Goal: Task Accomplishment & Management: Complete application form

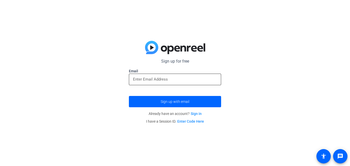
click at [146, 81] on input "email" at bounding box center [175, 79] width 84 height 6
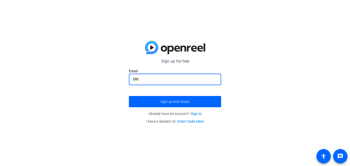
type input "M"
click at [164, 82] on div at bounding box center [175, 80] width 84 height 12
paste input "[EMAIL_ADDRESS][DOMAIN_NAME]"
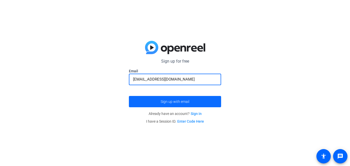
type input "[EMAIL_ADDRESS][DOMAIN_NAME]"
click at [172, 101] on span "Sign up with email" at bounding box center [175, 101] width 29 height 0
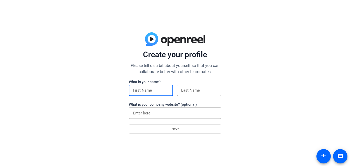
click at [163, 93] on input at bounding box center [151, 90] width 36 height 6
type input "donkey"
click at [203, 93] on input at bounding box center [199, 90] width 36 height 6
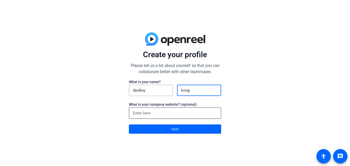
type input "kong"
click at [182, 114] on input at bounding box center [175, 113] width 84 height 6
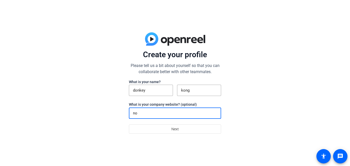
type input "n"
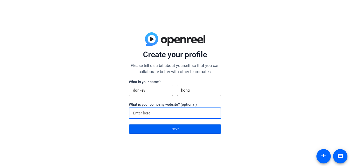
click at [174, 126] on span "Next" at bounding box center [174, 129] width 7 height 10
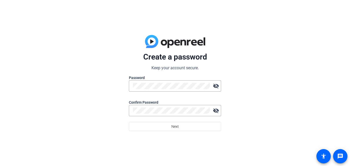
click at [154, 65] on p "Keep your account secure." at bounding box center [175, 68] width 92 height 6
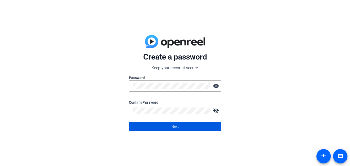
click at [204, 124] on span at bounding box center [175, 126] width 92 height 12
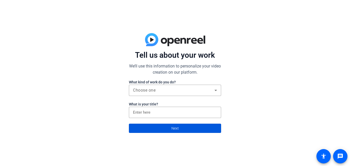
click at [181, 125] on span at bounding box center [175, 128] width 92 height 12
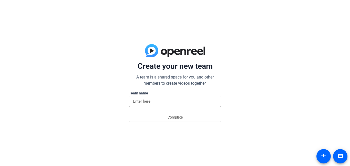
click at [143, 100] on input at bounding box center [175, 101] width 84 height 6
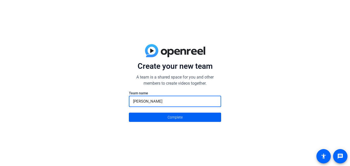
type input "bob"
click at [180, 114] on span "Complete" at bounding box center [174, 117] width 15 height 10
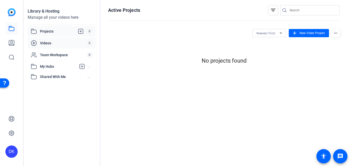
click at [56, 44] on span "Videos" at bounding box center [63, 42] width 46 height 5
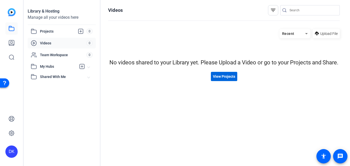
click at [233, 78] on span "View Projects" at bounding box center [224, 76] width 22 height 5
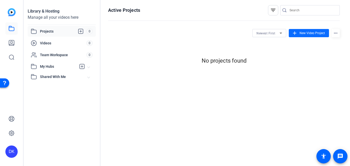
click at [311, 31] on span "New Video Project" at bounding box center [311, 33] width 25 height 5
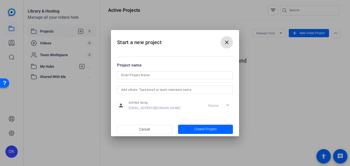
click at [144, 75] on input at bounding box center [175, 75] width 108 height 6
type input "john"
type input "John pork"
click at [219, 128] on span "button" at bounding box center [205, 129] width 55 height 12
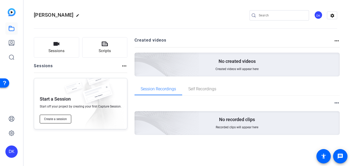
click at [60, 120] on span "Create a session" at bounding box center [55, 119] width 23 height 4
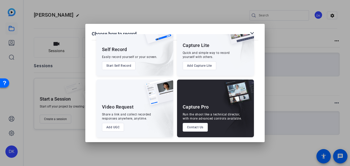
scroll to position [27, 0]
click at [266, 34] on div at bounding box center [175, 83] width 350 height 166
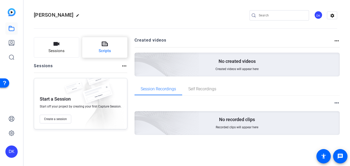
click at [109, 44] on button "Scripts" at bounding box center [104, 47] width 45 height 20
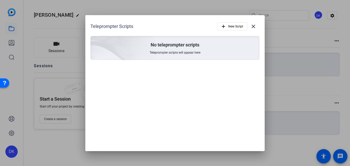
click at [176, 53] on span "Teleprompter scripts will appear here" at bounding box center [175, 52] width 51 height 4
click at [227, 27] on span "button" at bounding box center [232, 26] width 29 height 12
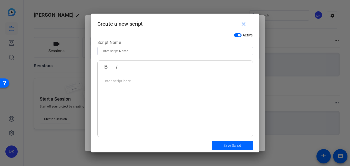
click at [134, 80] on p at bounding box center [175, 81] width 145 height 6
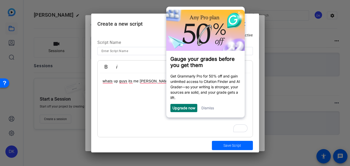
click at [213, 110] on link "Dismiss" at bounding box center [207, 108] width 13 height 4
